Goal: Find specific page/section: Find specific page/section

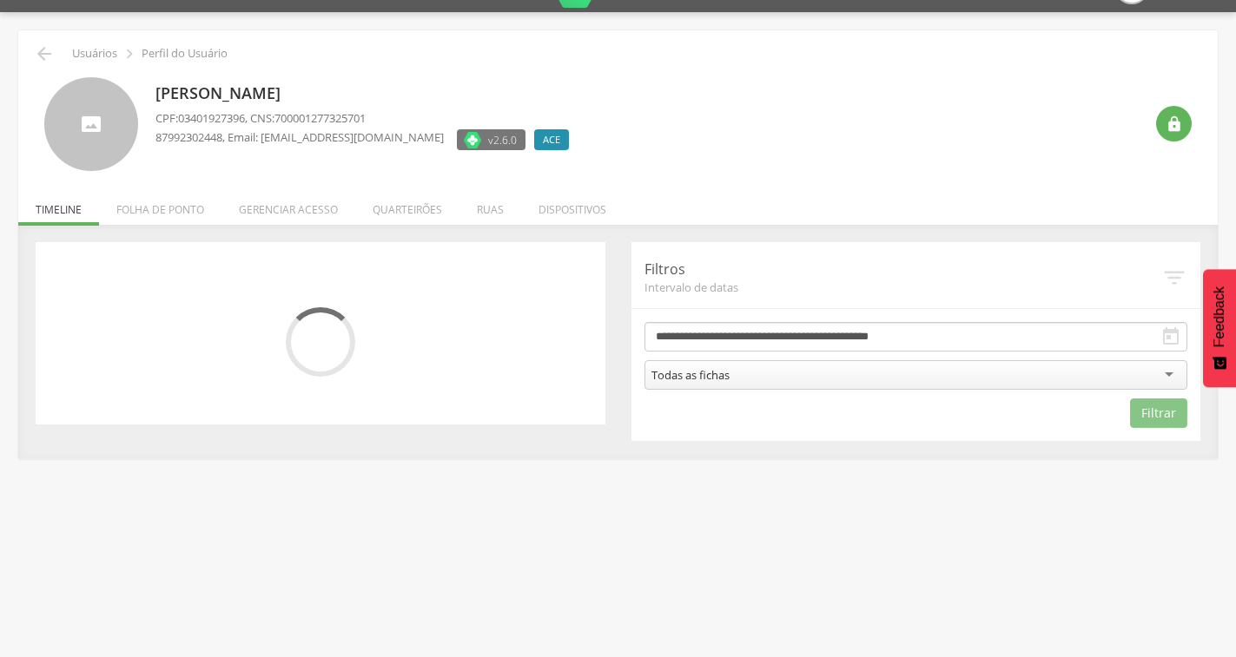
scroll to position [52, 0]
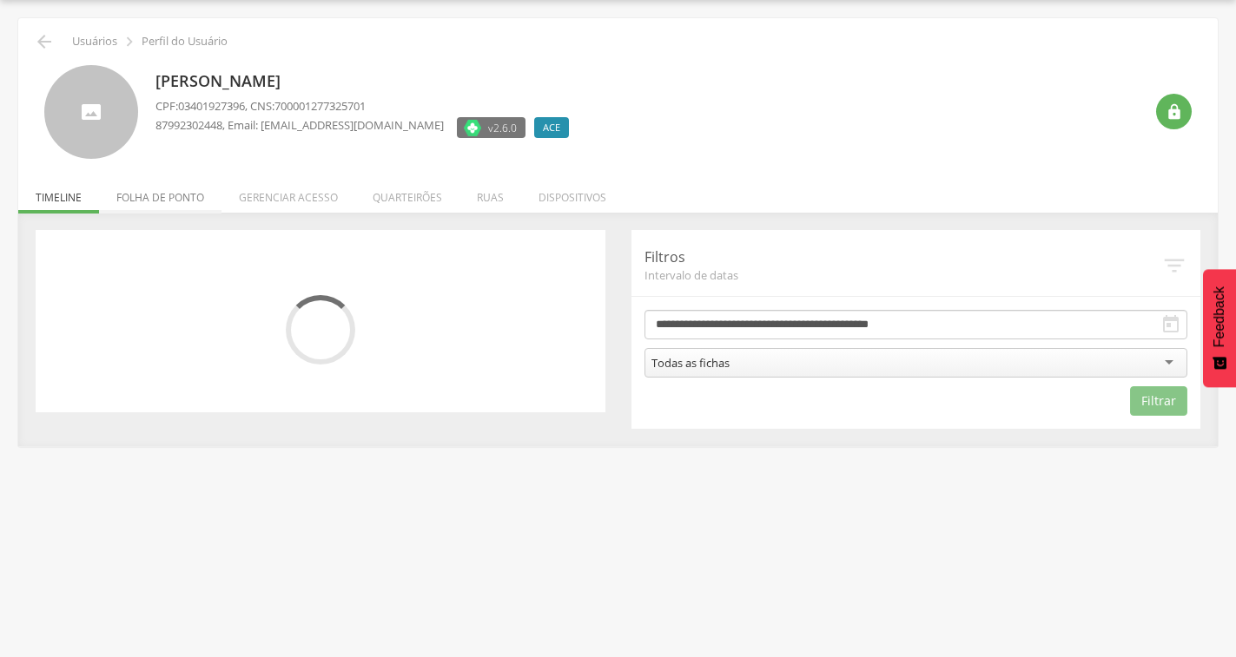
click at [176, 198] on li "Folha de ponto" at bounding box center [160, 193] width 122 height 41
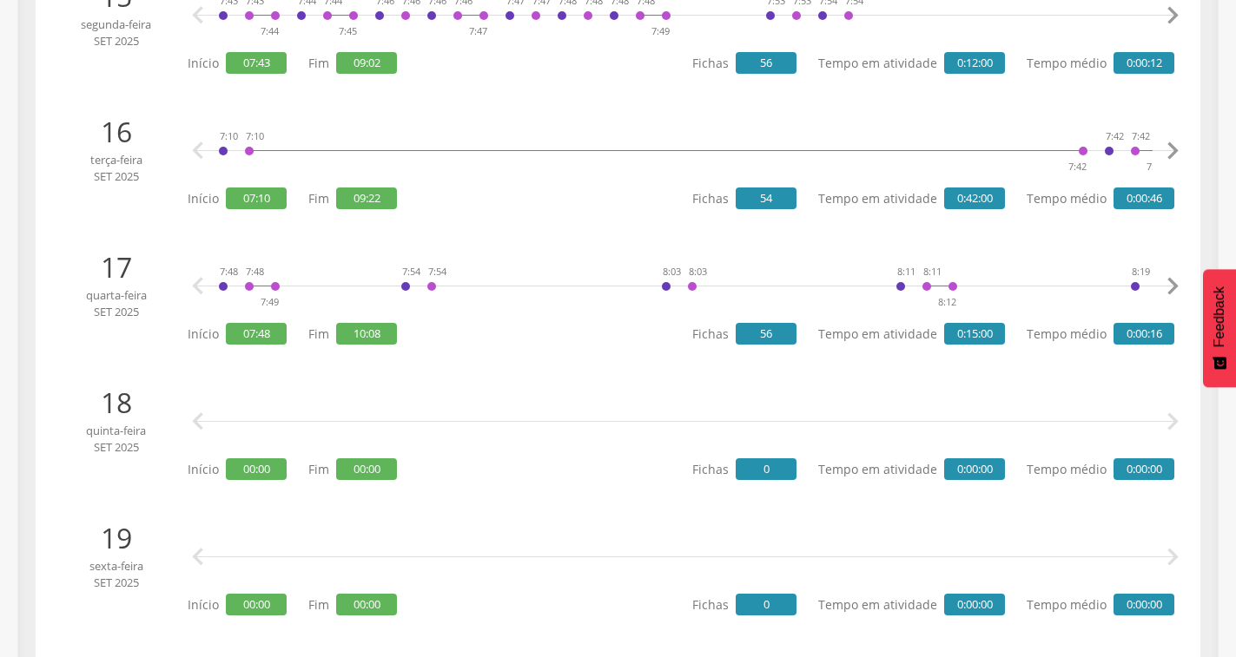
scroll to position [2136, 0]
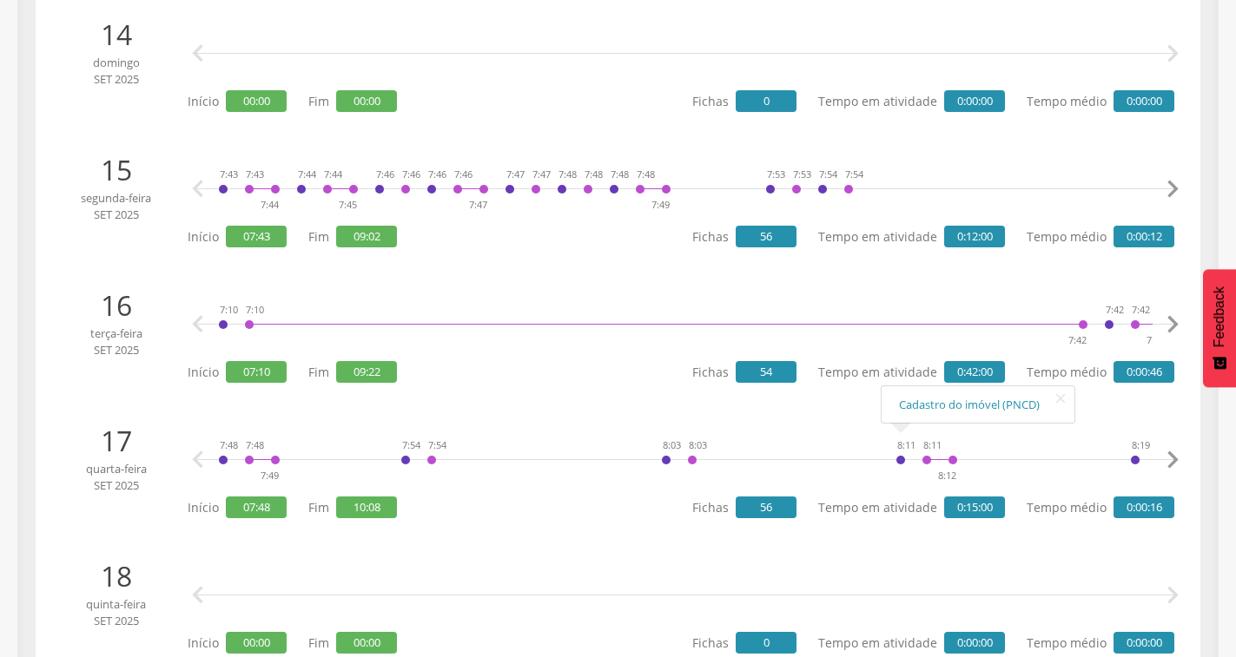
click at [1174, 453] on icon "" at bounding box center [1172, 460] width 35 height 35
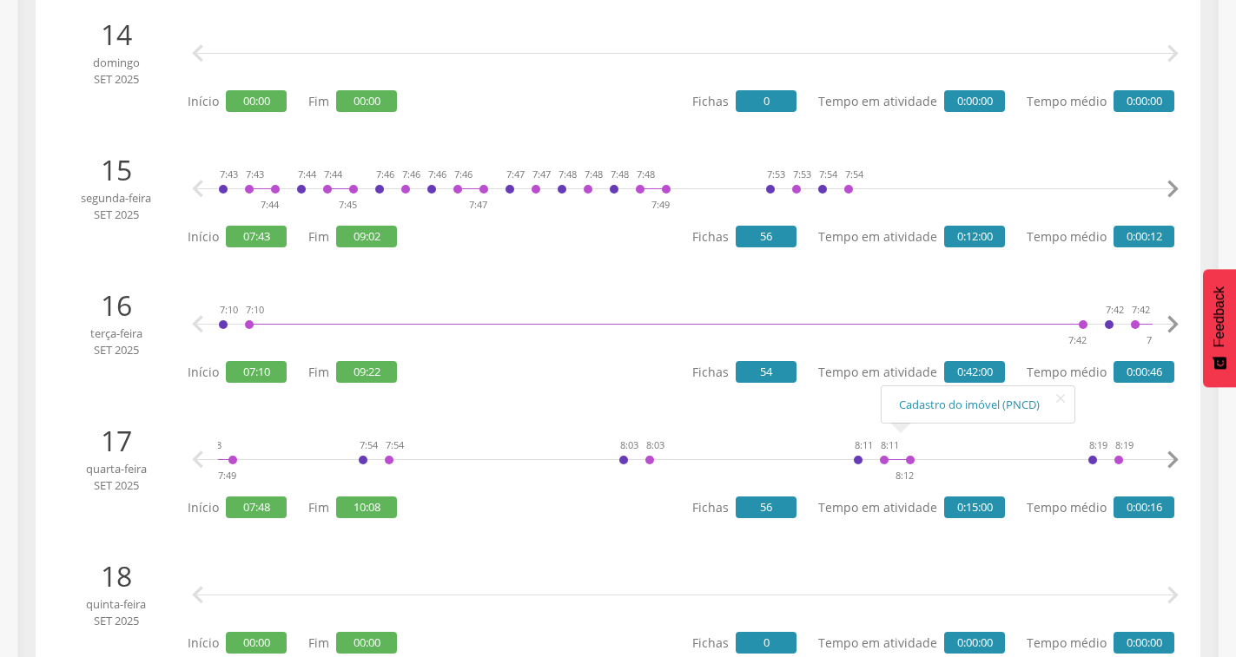
click at [1174, 453] on icon "" at bounding box center [1172, 460] width 35 height 35
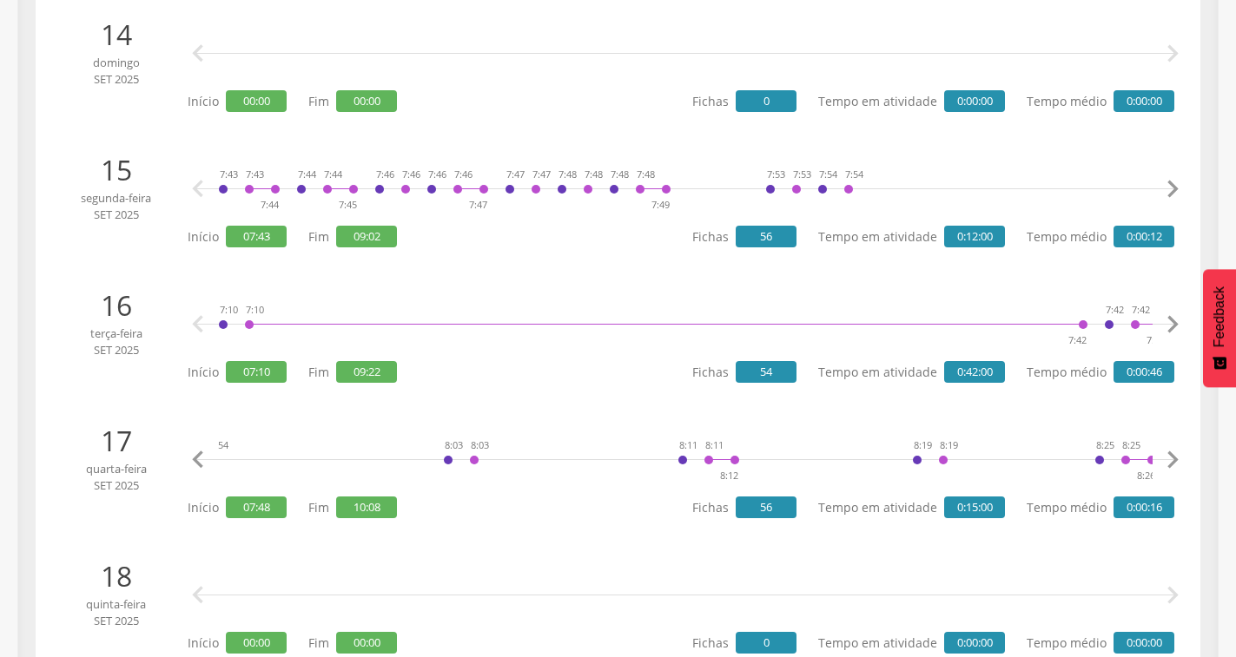
click at [1174, 453] on icon "" at bounding box center [1172, 460] width 35 height 35
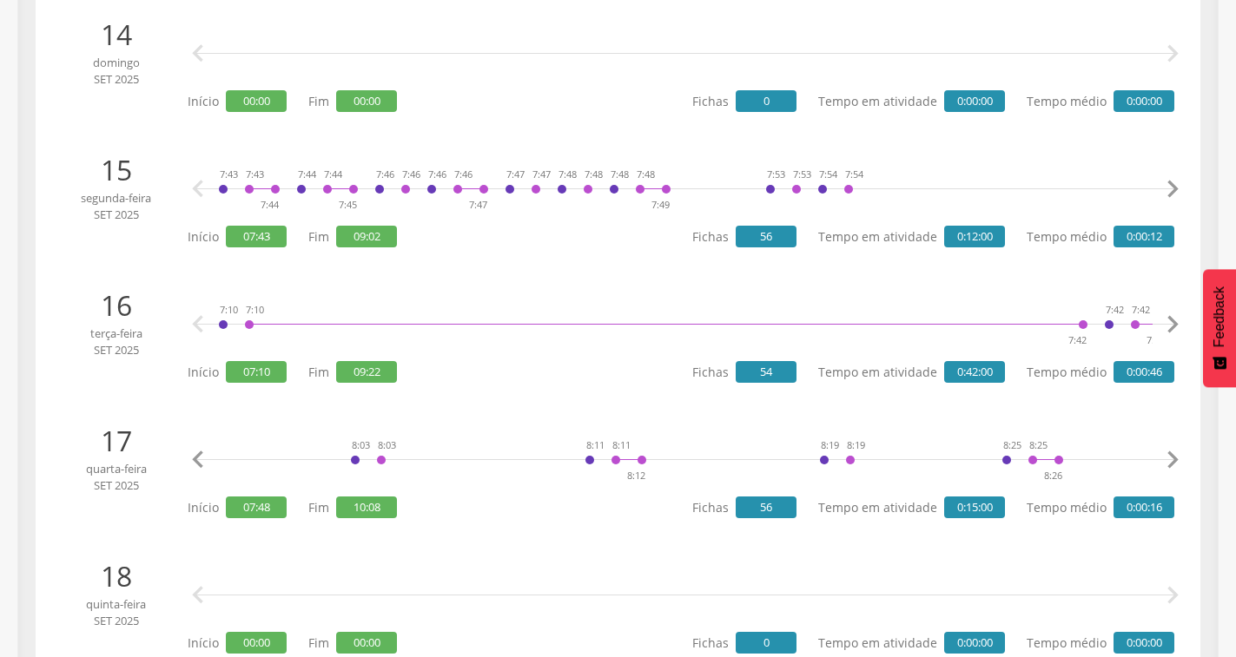
click at [1174, 453] on icon "" at bounding box center [1172, 460] width 35 height 35
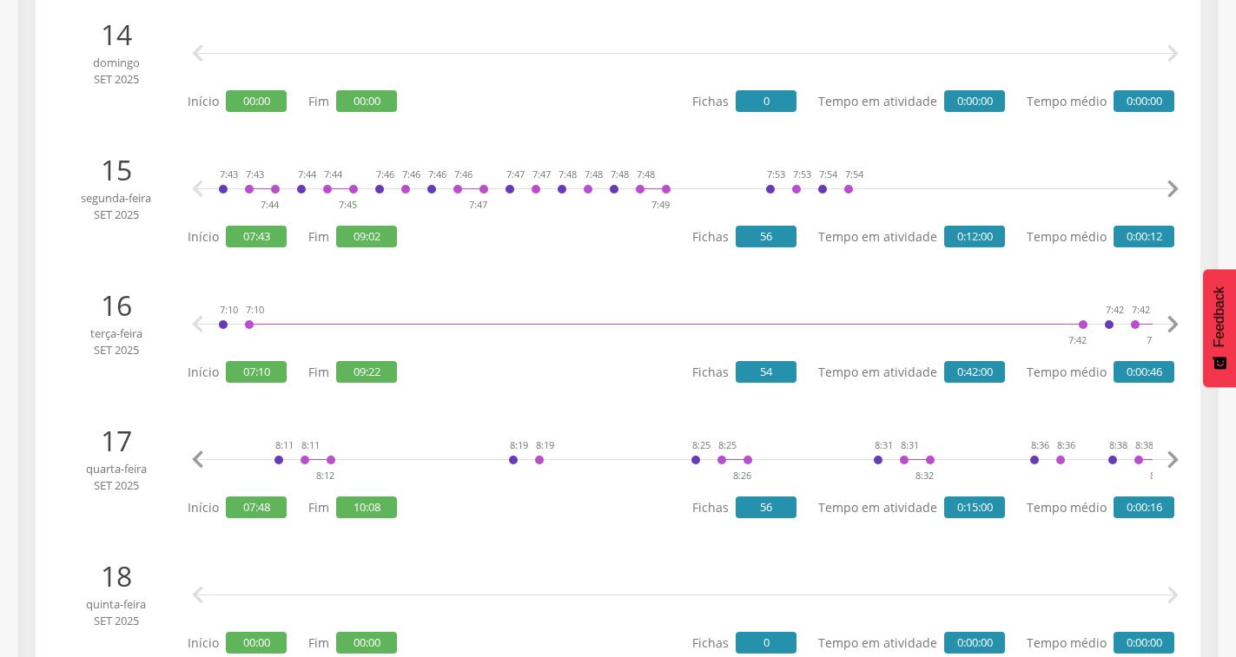
click at [1173, 455] on icon "" at bounding box center [1172, 460] width 35 height 35
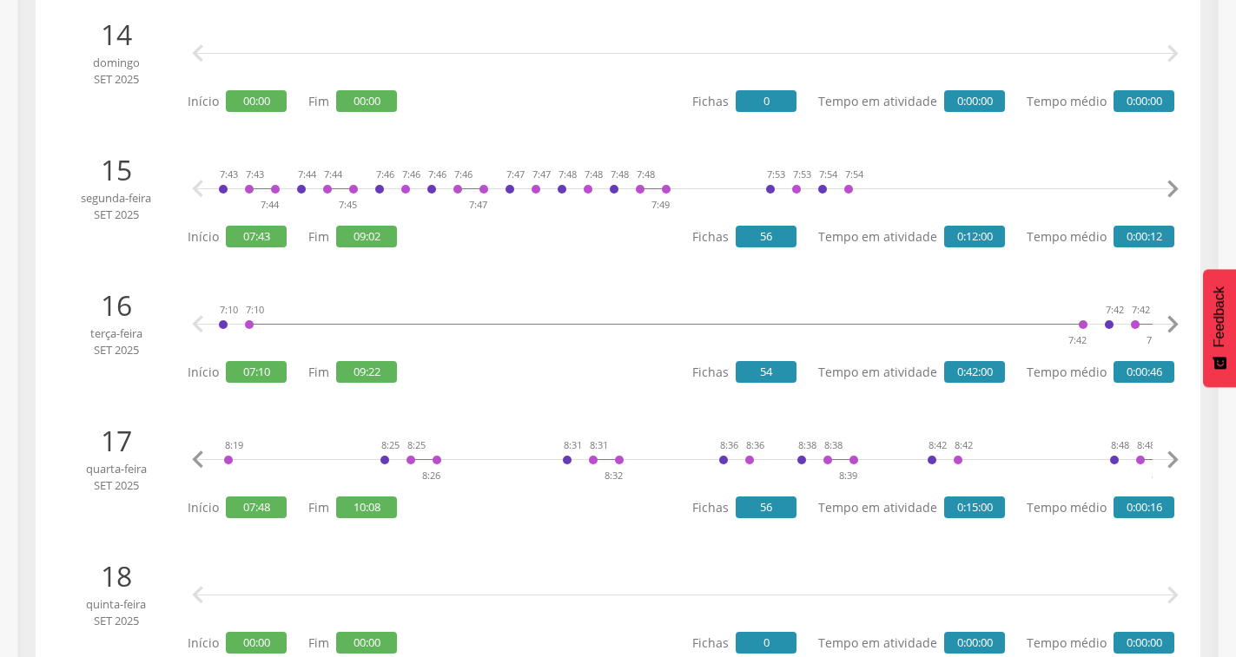
click at [1173, 455] on icon "" at bounding box center [1172, 460] width 35 height 35
click at [1170, 458] on icon "" at bounding box center [1172, 460] width 35 height 35
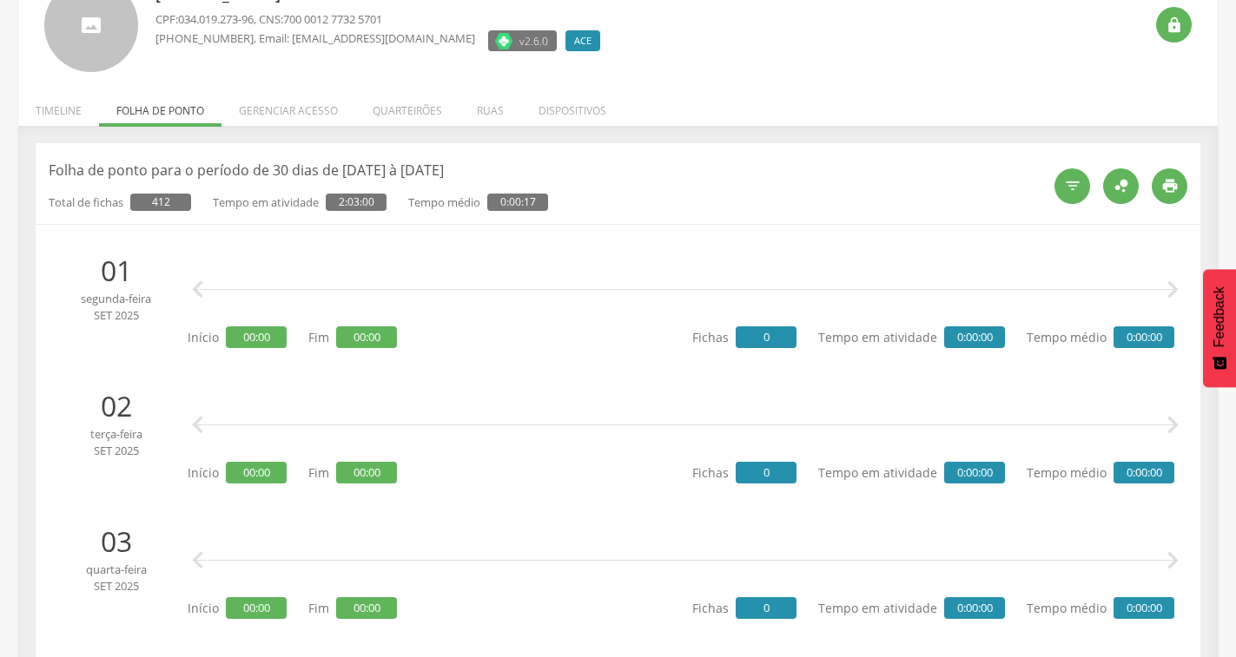
scroll to position [0, 0]
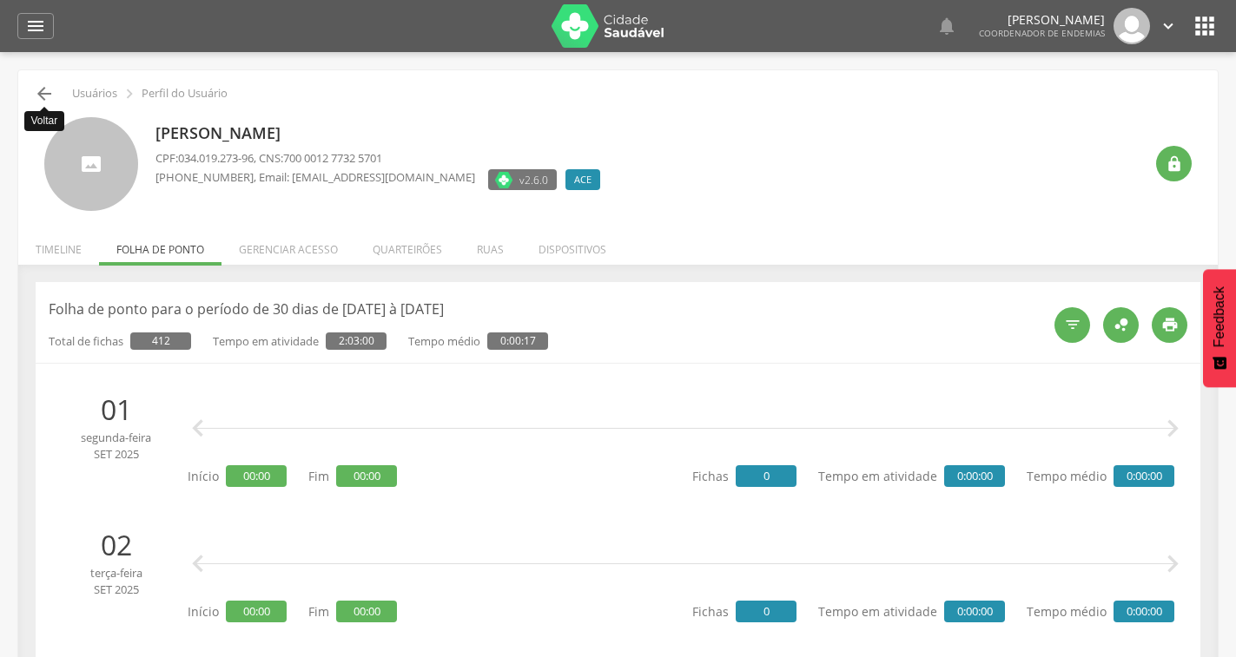
click at [43, 100] on icon "" at bounding box center [44, 93] width 21 height 21
